Goal: Information Seeking & Learning: Check status

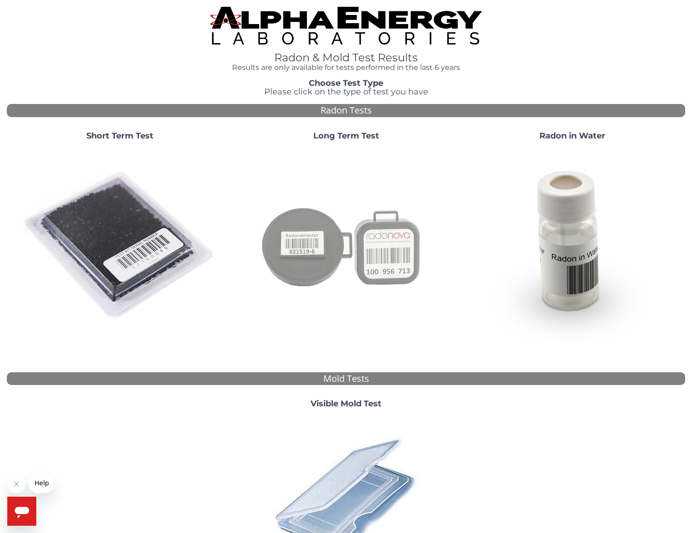
scroll to position [4, 0]
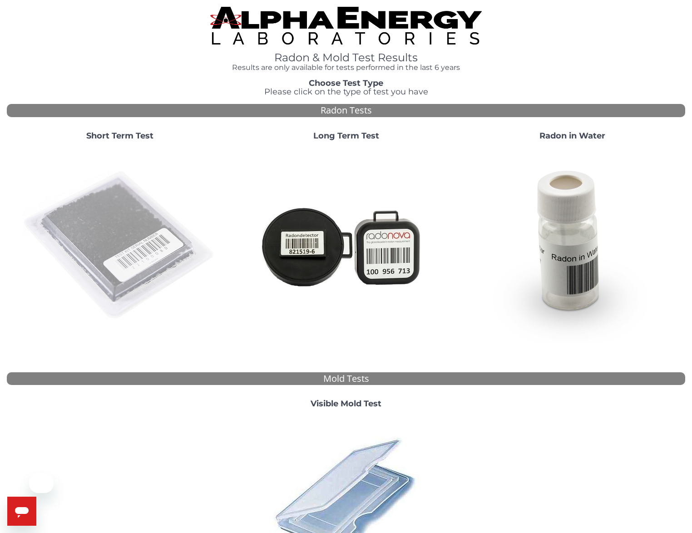
click at [129, 197] on img at bounding box center [119, 245] width 195 height 195
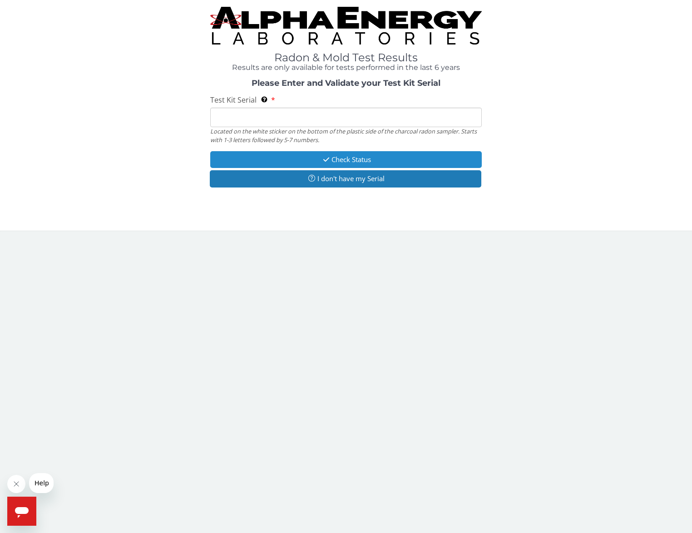
drag, startPoint x: 344, startPoint y: 160, endPoint x: 268, endPoint y: 118, distance: 87.2
click at [344, 160] on button "Check Status" at bounding box center [346, 159] width 272 height 17
click at [250, 118] on input "Test Kit Serial Located on the white sticker on the bottom of the plastic side …" at bounding box center [346, 118] width 272 height 20
paste input "FE459961"
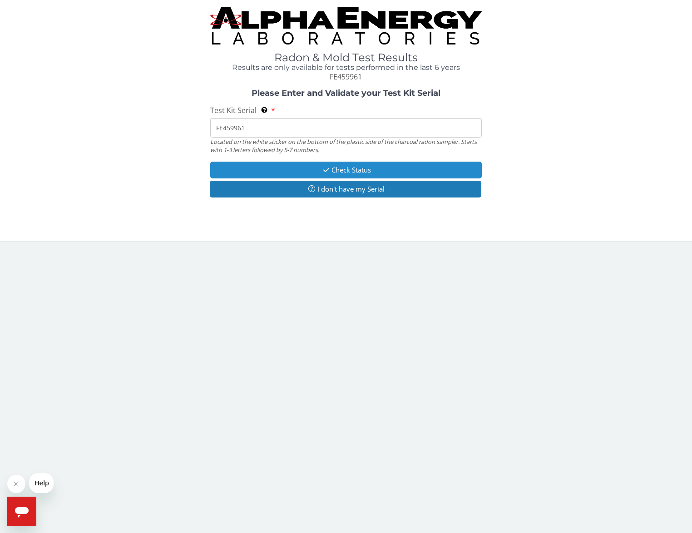
type input "FE459961"
click at [332, 167] on button "Check Status" at bounding box center [346, 170] width 272 height 17
